Goal: Find specific page/section: Find specific page/section

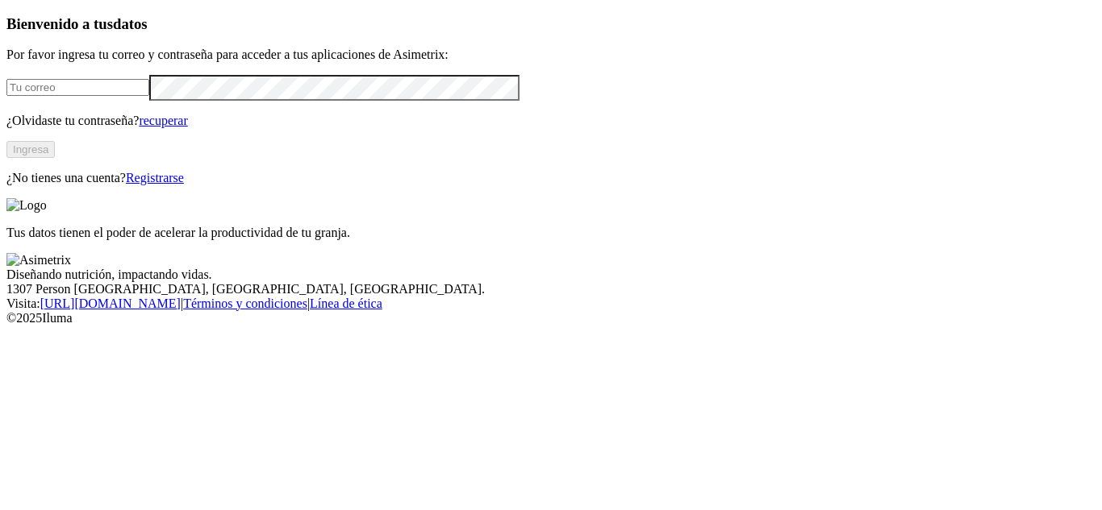
type input "[EMAIL_ADDRESS][DOMAIN_NAME]"
click at [55, 158] on button "Ingresa" at bounding box center [30, 149] width 48 height 17
